Goal: Task Accomplishment & Management: Use online tool/utility

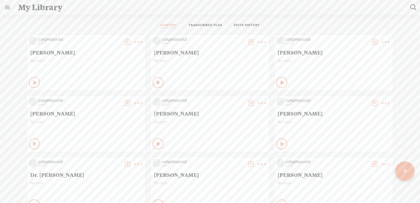
click at [204, 23] on link "TRANSCRIBED FILES" at bounding box center [206, 25] width 34 height 5
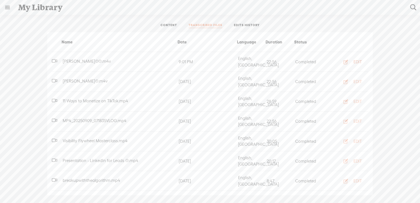
click at [354, 60] on div "EDIT" at bounding box center [358, 61] width 8 height 5
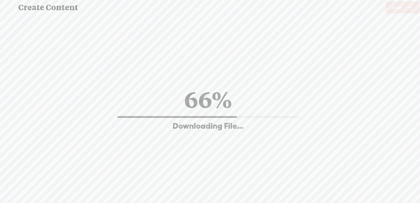
click at [28, 37] on div "Continue without editing Transcribe and edit Language used in audio: English, U…" at bounding box center [207, 107] width 405 height 187
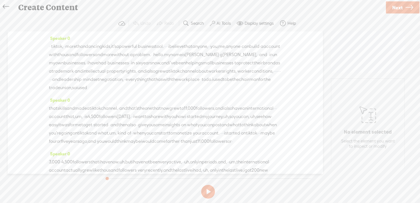
click at [223, 21] on label "AI Tools" at bounding box center [224, 23] width 14 height 5
click at [221, 130] on span at bounding box center [217, 131] width 10 height 4
click at [220, 146] on span at bounding box center [217, 146] width 10 height 4
click at [404, 8] on link "Next" at bounding box center [403, 7] width 34 height 12
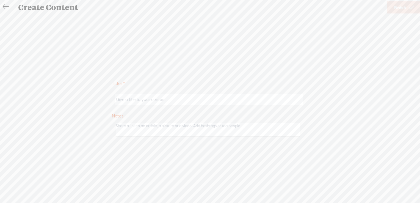
click at [233, 101] on input "text" at bounding box center [209, 99] width 188 height 11
type input "[PERSON_NAME] use"
click at [395, 4] on span "Finish" at bounding box center [400, 8] width 13 height 14
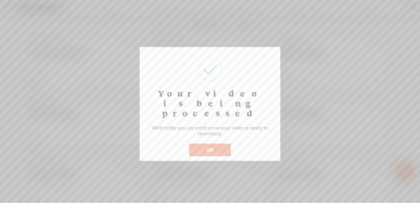
click at [221, 143] on button "OK" at bounding box center [210, 149] width 42 height 13
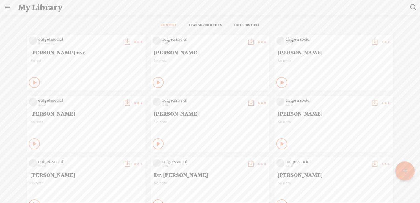
click at [134, 42] on t at bounding box center [138, 42] width 8 height 8
click at [104, 98] on link "Download as..." at bounding box center [108, 98] width 55 height 13
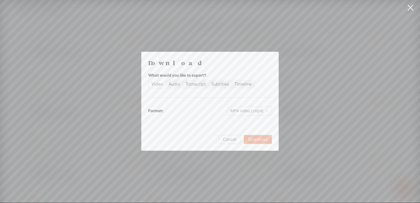
click at [154, 84] on div "Video" at bounding box center [157, 84] width 12 height 8
click at [149, 80] on input "Video" at bounding box center [149, 80] width 0 height 0
click at [263, 139] on span "Download" at bounding box center [257, 139] width 19 height 5
